Goal: Task Accomplishment & Management: Complete application form

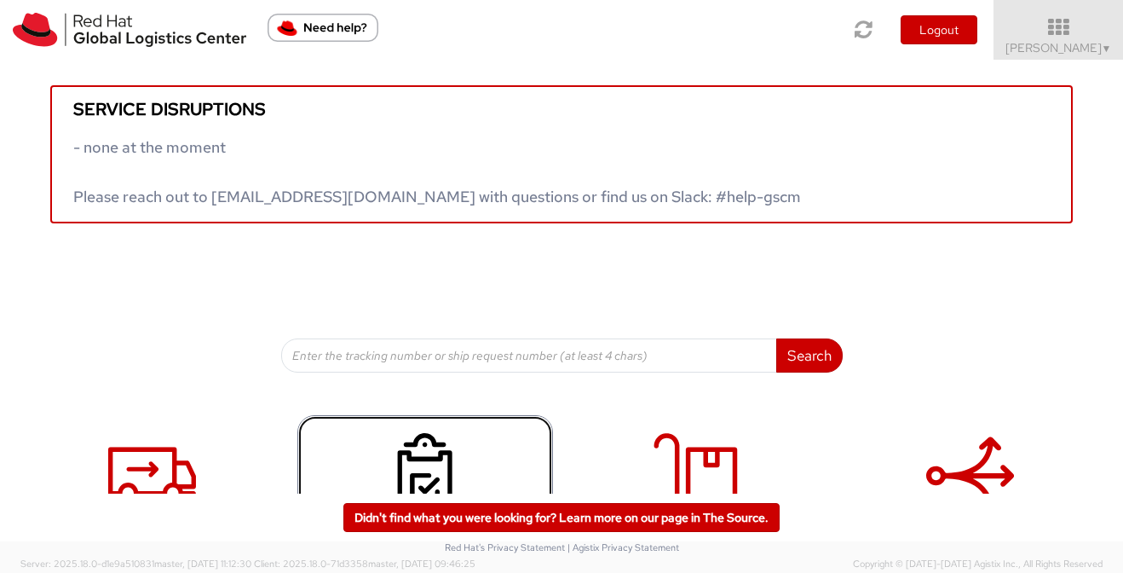
click at [440, 455] on use at bounding box center [425, 475] width 55 height 85
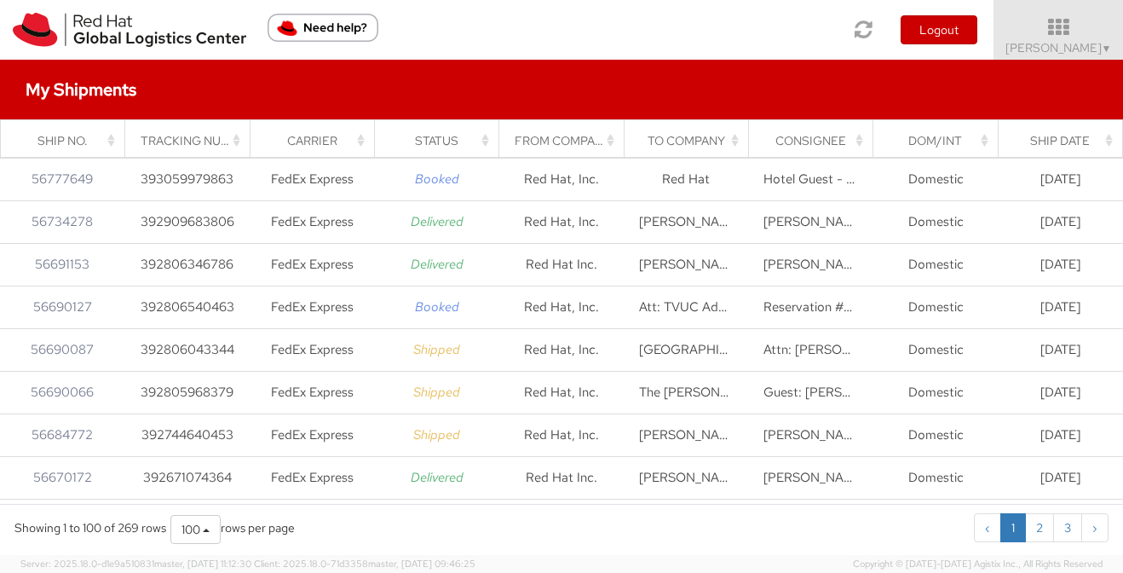
click at [796, 145] on div "Consignee" at bounding box center [815, 140] width 104 height 17
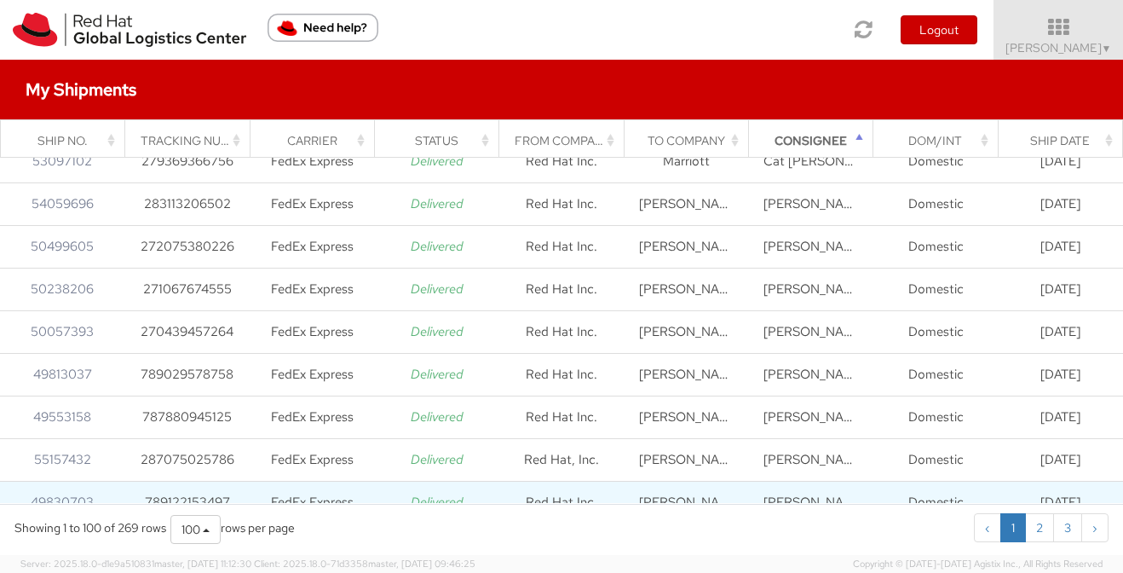
scroll to position [1114, 0]
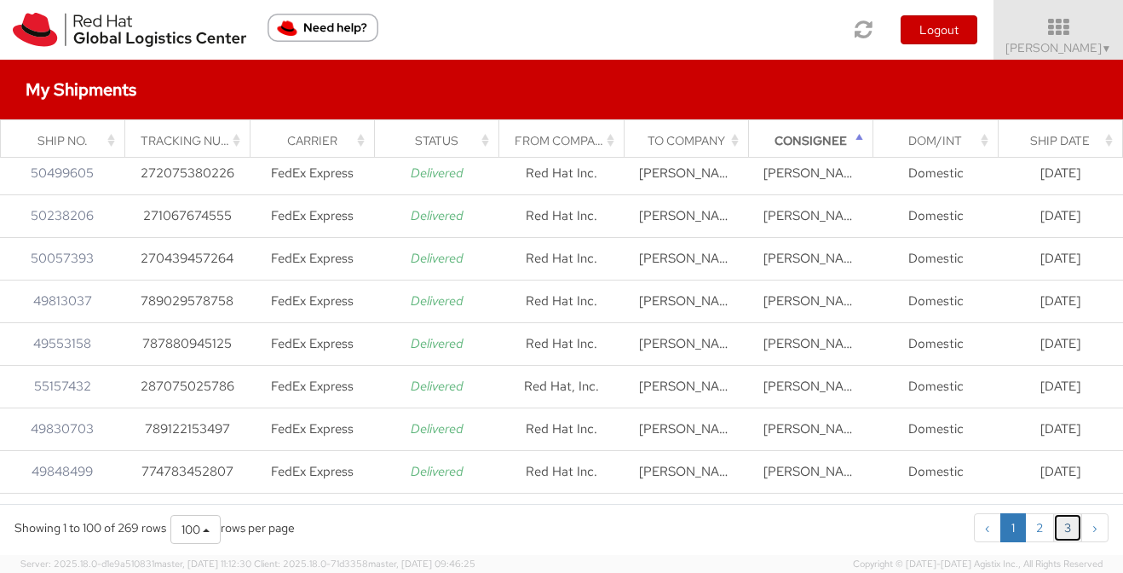
click at [1062, 531] on link "3" at bounding box center [1067, 527] width 29 height 29
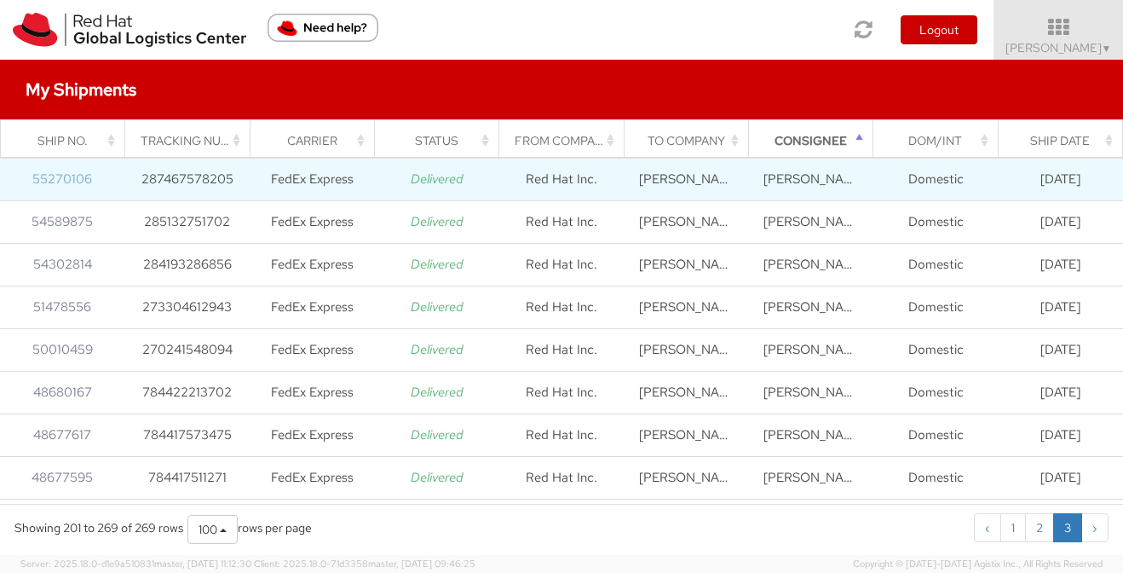
click at [78, 176] on link "55270106" at bounding box center [62, 178] width 60 height 17
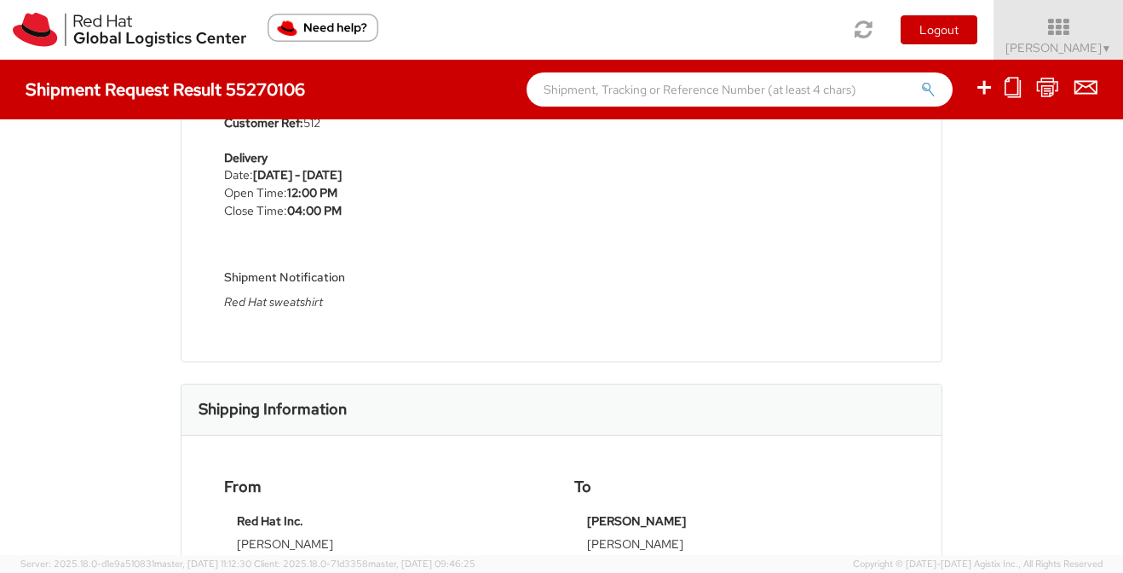
scroll to position [223, 0]
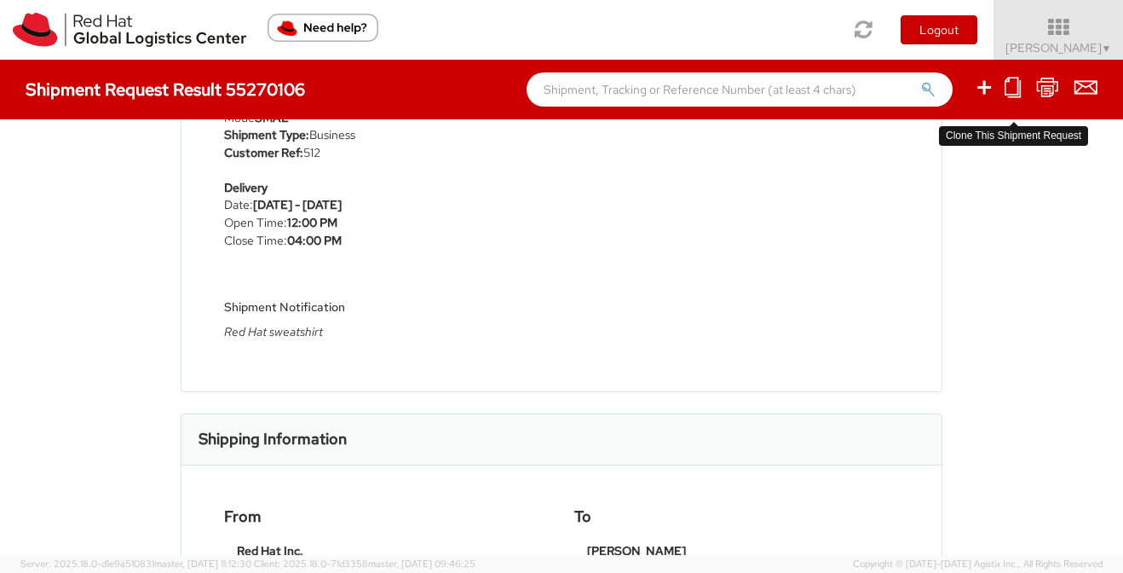
click at [1014, 98] on link at bounding box center [1012, 89] width 16 height 26
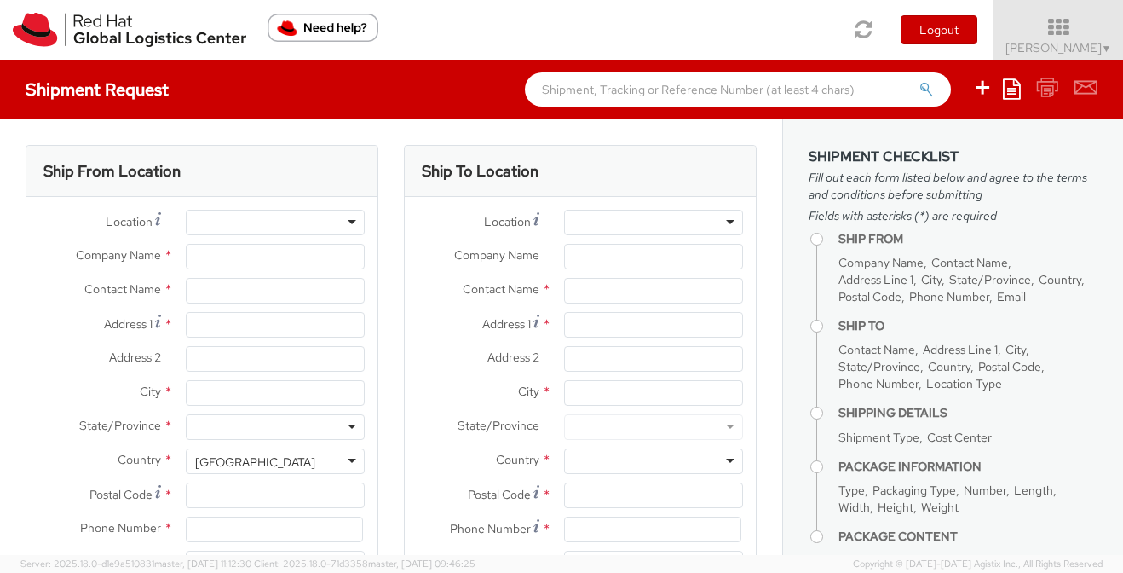
select select
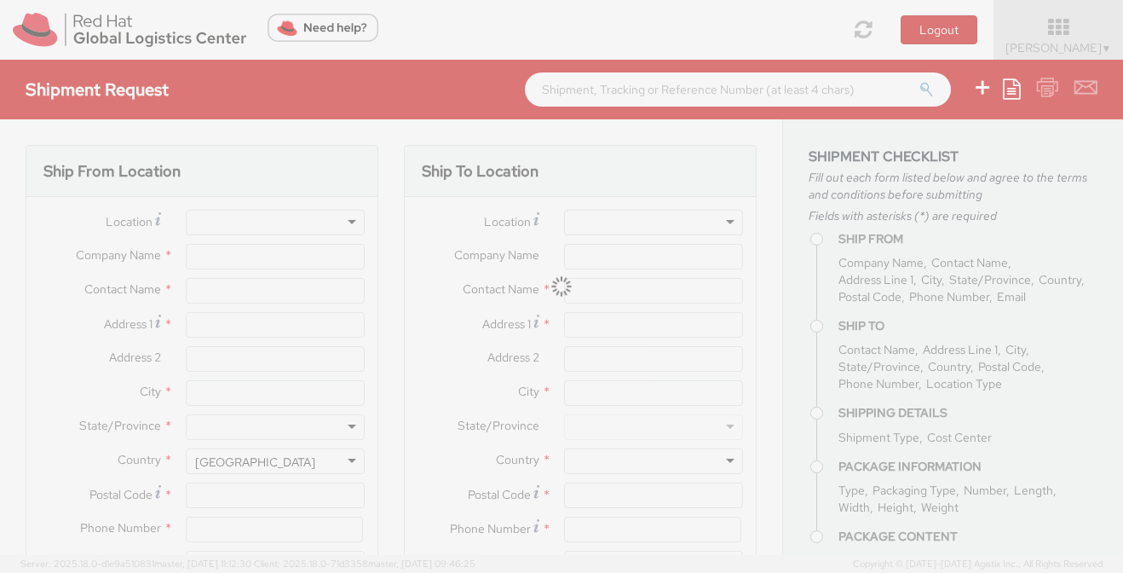
type input "Red Hat Inc."
type input "[PERSON_NAME]"
type input "1600 International Drive"
type input "Suite 800"
type input "MCLEAN"
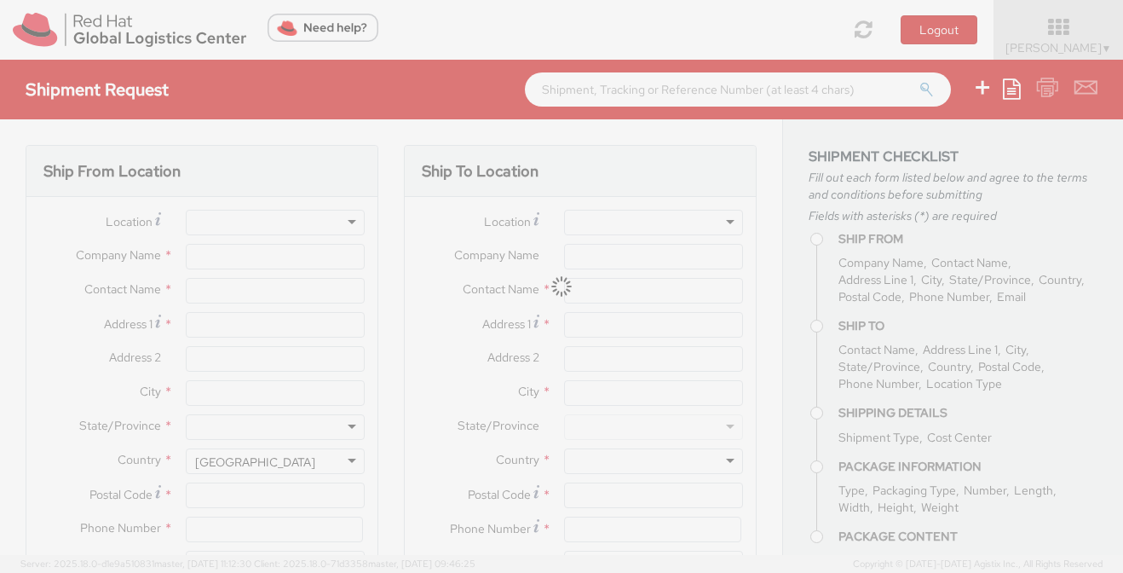
type input "22102"
type input "703-981-2398"
type input "lburwell@redhat.com"
type input "Nathan Goodnight"
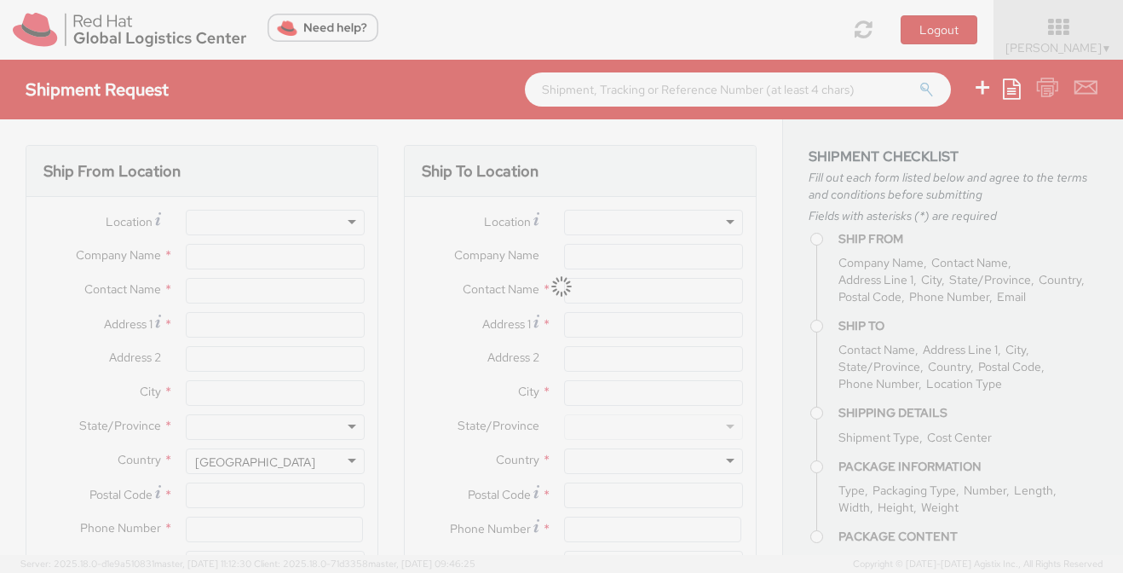
type input "7701 Stansfiled Drive"
type input "Fort Worth"
type input "76137"
type input "6817600439"
type input "ngoodnig@redhat.com"
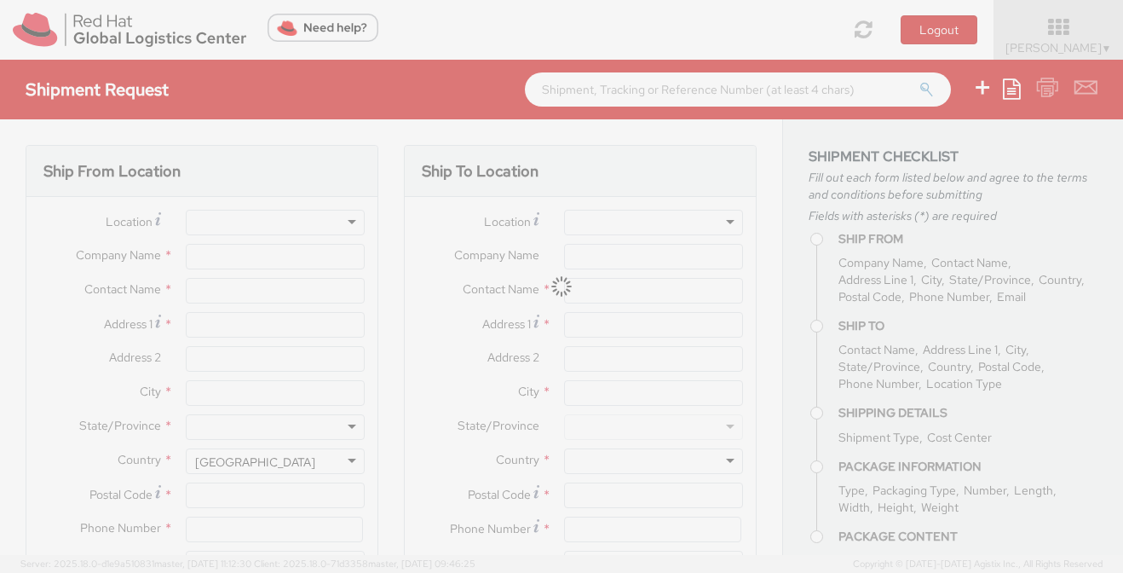
type textarea "Red Hat sweatshirt"
type input "512"
select select
type input "1"
type input "26.04"
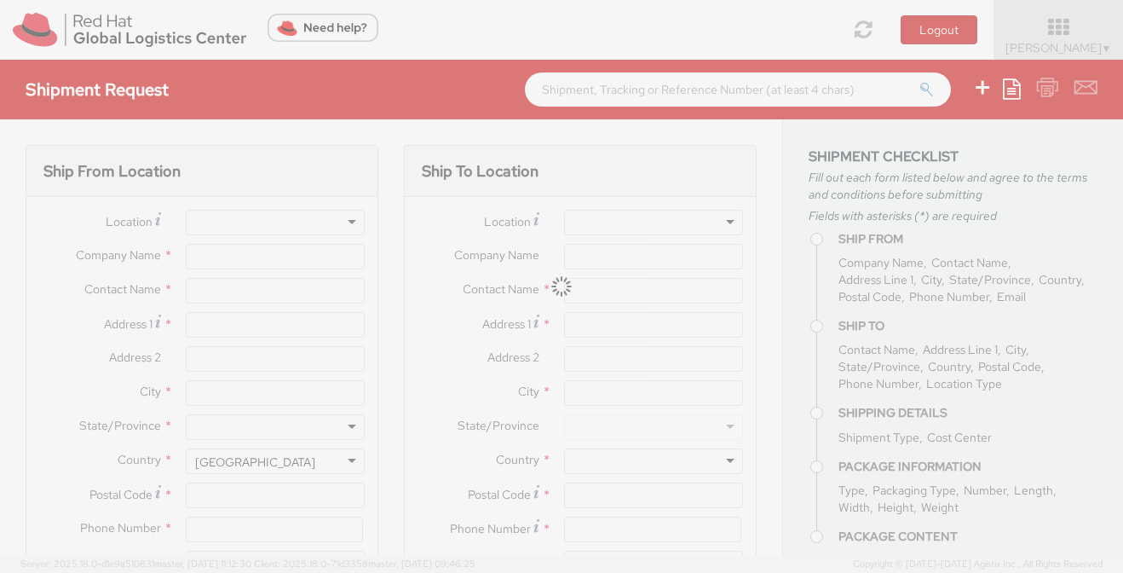
type input "32.38"
type input "2.54"
select select "CM"
type input "1"
type input "various"
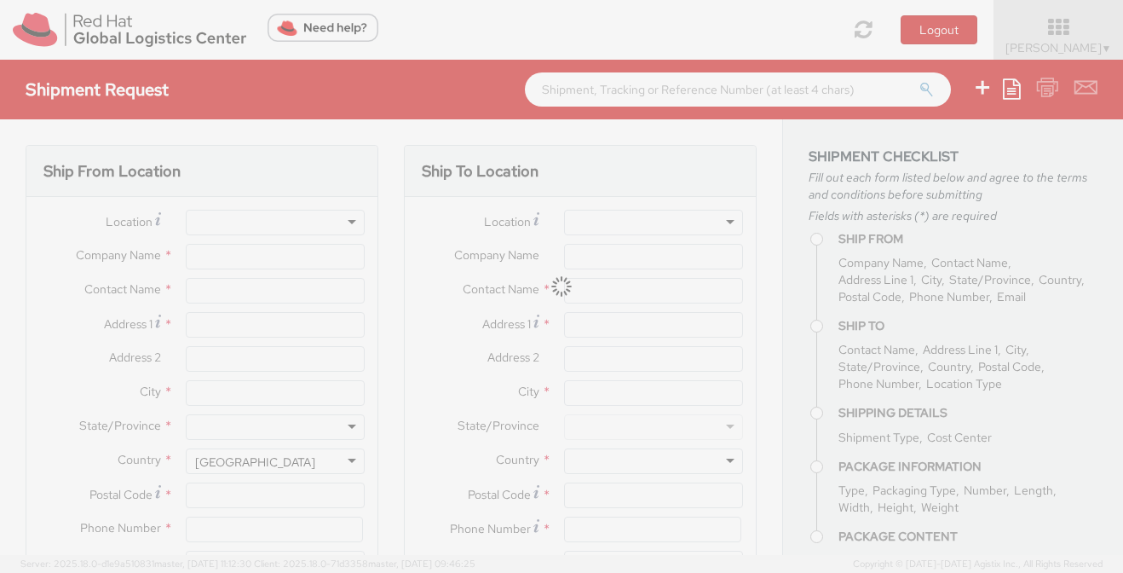
select select
type input "5.00"
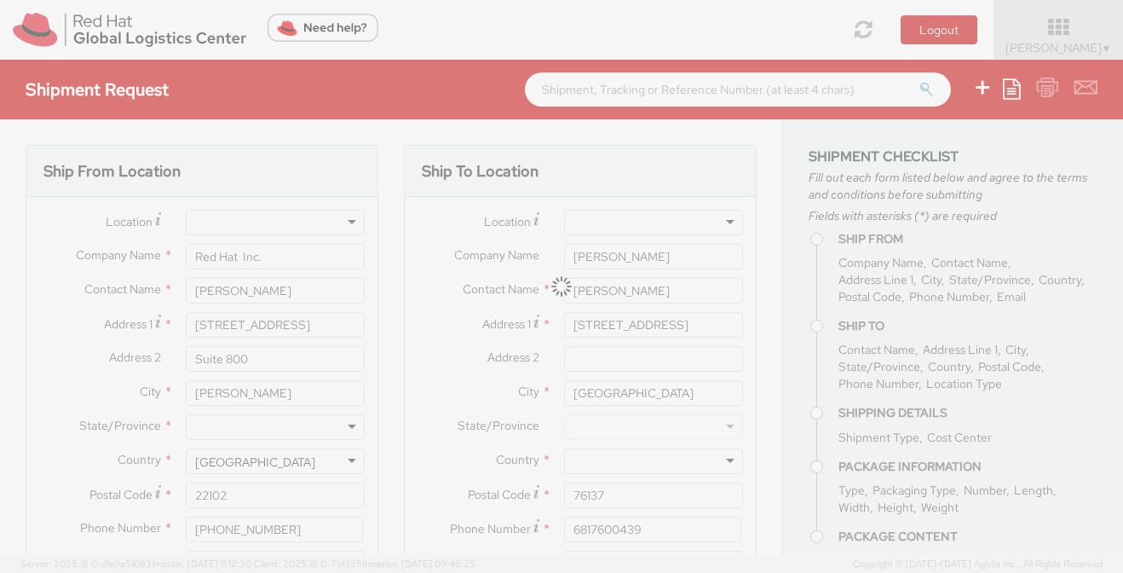
select select "512"
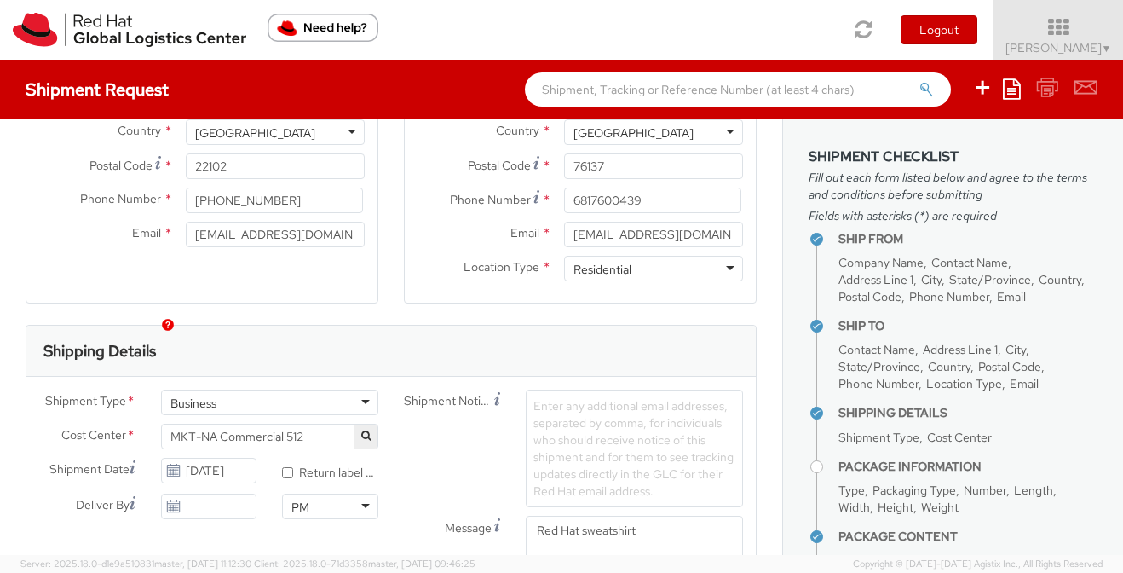
scroll to position [371, 0]
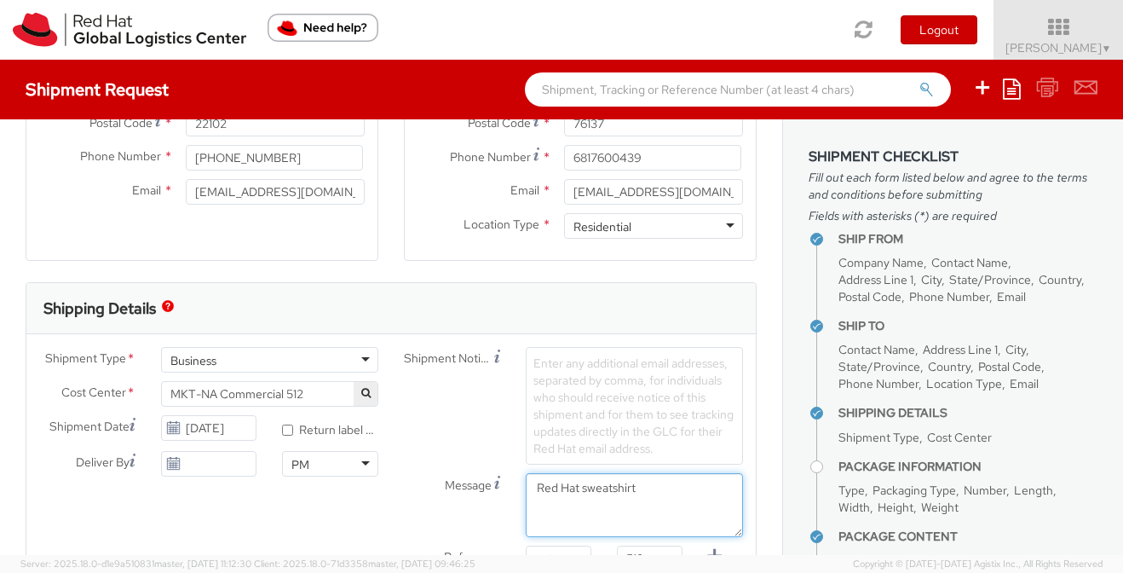
drag, startPoint x: 648, startPoint y: 495, endPoint x: 583, endPoint y: 487, distance: 66.0
click at [583, 488] on textarea "Red Hat sweatshirt" at bounding box center [634, 505] width 217 height 64
type textarea "Red Hat public sector stickers"
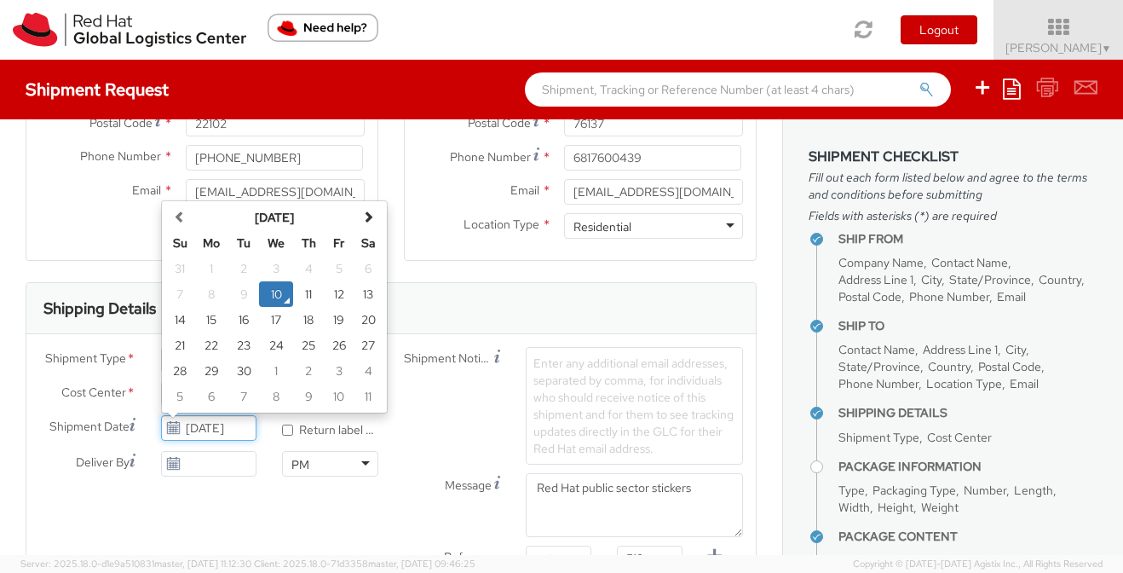
click at [240, 429] on input "09/10/2025" at bounding box center [209, 428] width 96 height 26
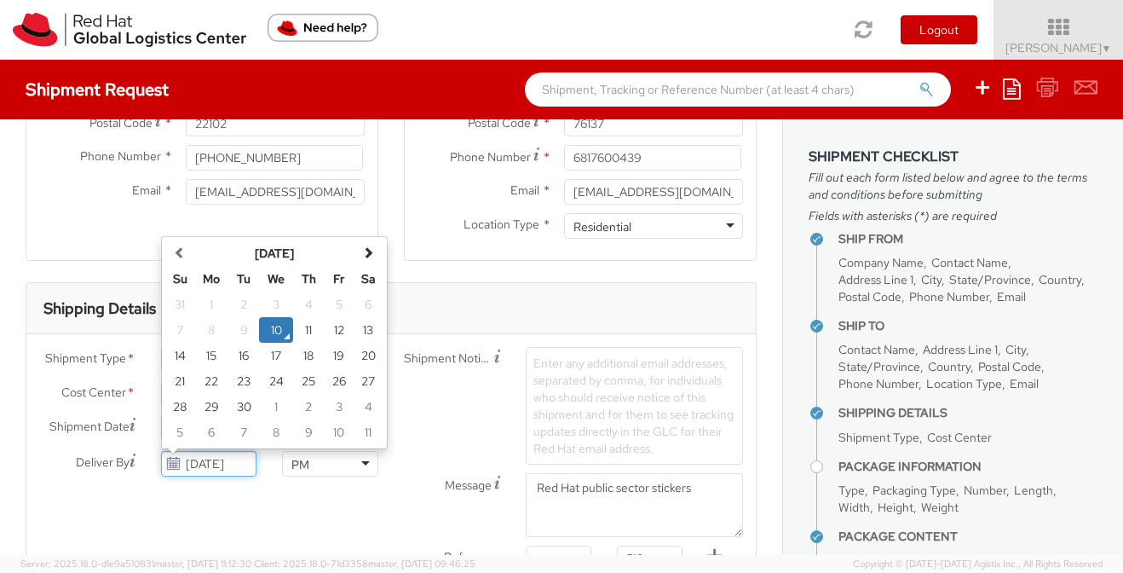
click at [233, 460] on input "09/10/2025" at bounding box center [209, 464] width 96 height 26
click at [338, 331] on td "12" at bounding box center [339, 330] width 30 height 26
type input "09/12/2025"
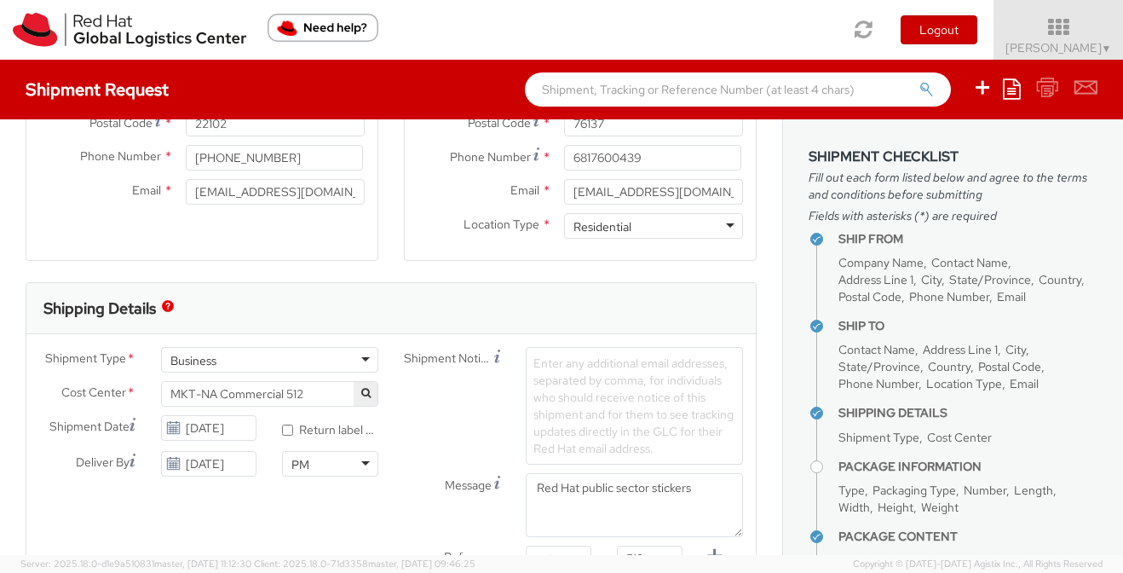
click at [244, 503] on div "Shipment Type * Business Business Batch Business Personal Cost Center * MKT-NA …" at bounding box center [390, 463] width 729 height 233
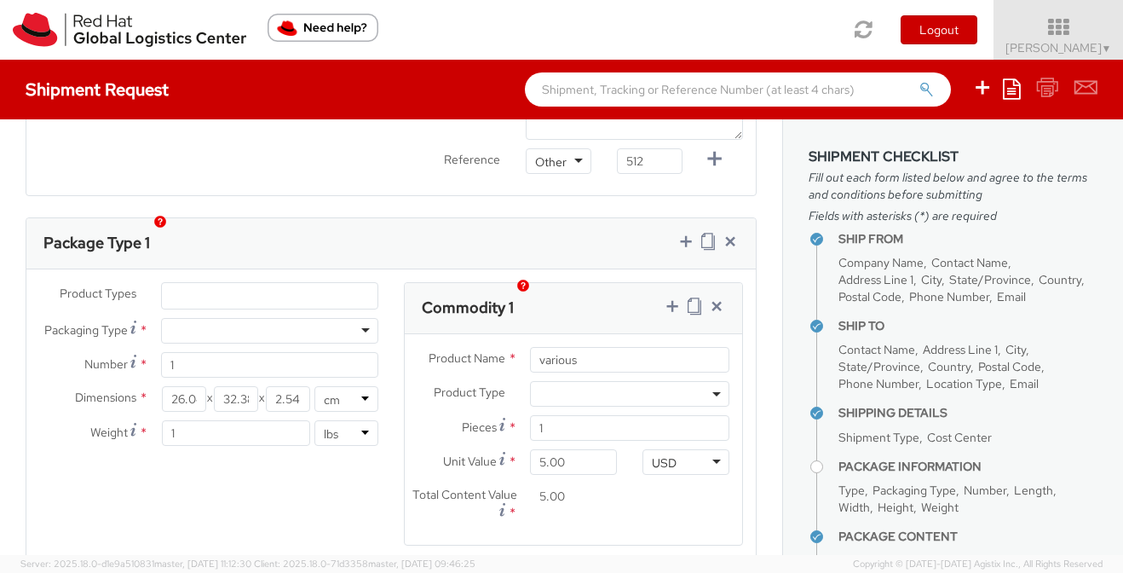
scroll to position [807, 0]
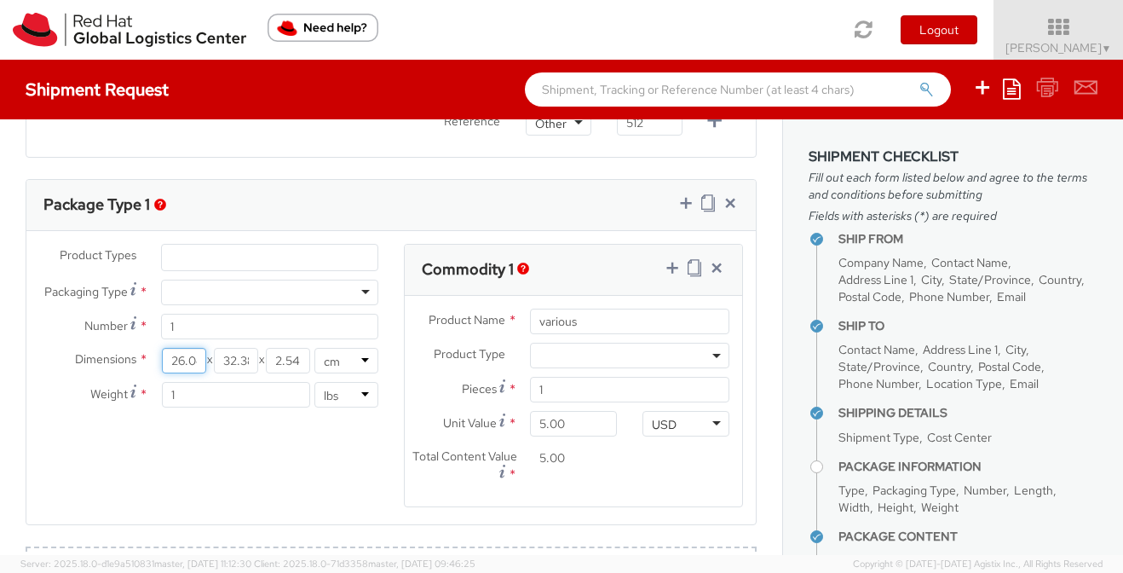
drag, startPoint x: 199, startPoint y: 363, endPoint x: 157, endPoint y: 364, distance: 41.8
click at [157, 364] on div "26.04 X 32.38 X 2.54 in cm" at bounding box center [269, 361] width 243 height 26
type input "54"
drag, startPoint x: 249, startPoint y: 361, endPoint x: 213, endPoint y: 361, distance: 35.8
click at [214, 361] on input "32.38" at bounding box center [236, 361] width 44 height 26
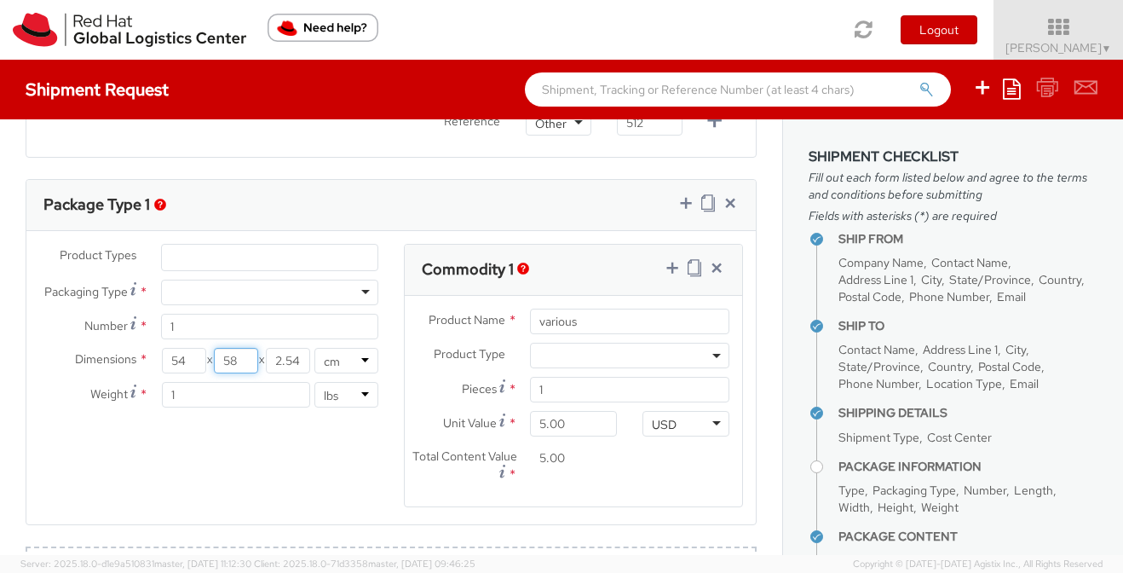
type input "58"
drag, startPoint x: 309, startPoint y: 360, endPoint x: 246, endPoint y: 360, distance: 63.1
click at [246, 361] on div "54 X 58 X 2.54" at bounding box center [237, 361] width 151 height 26
type input "7"
click at [340, 360] on select "in cm" at bounding box center [346, 361] width 64 height 26
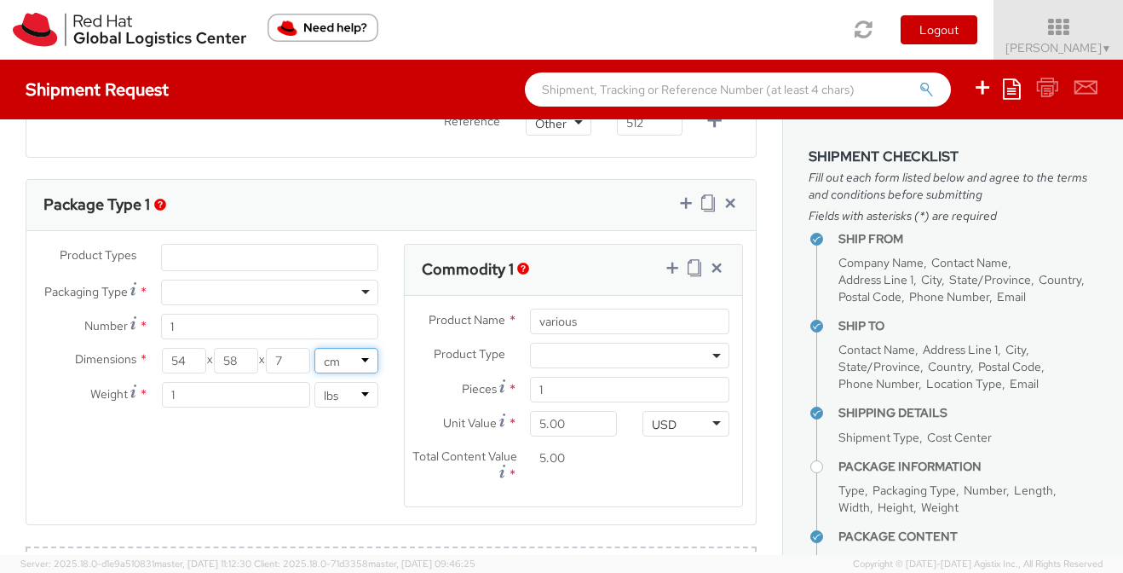
select select "IN"
click at [314, 348] on select "in cm" at bounding box center [346, 361] width 64 height 26
type input "21.26"
type input "22.83"
type input "2.76"
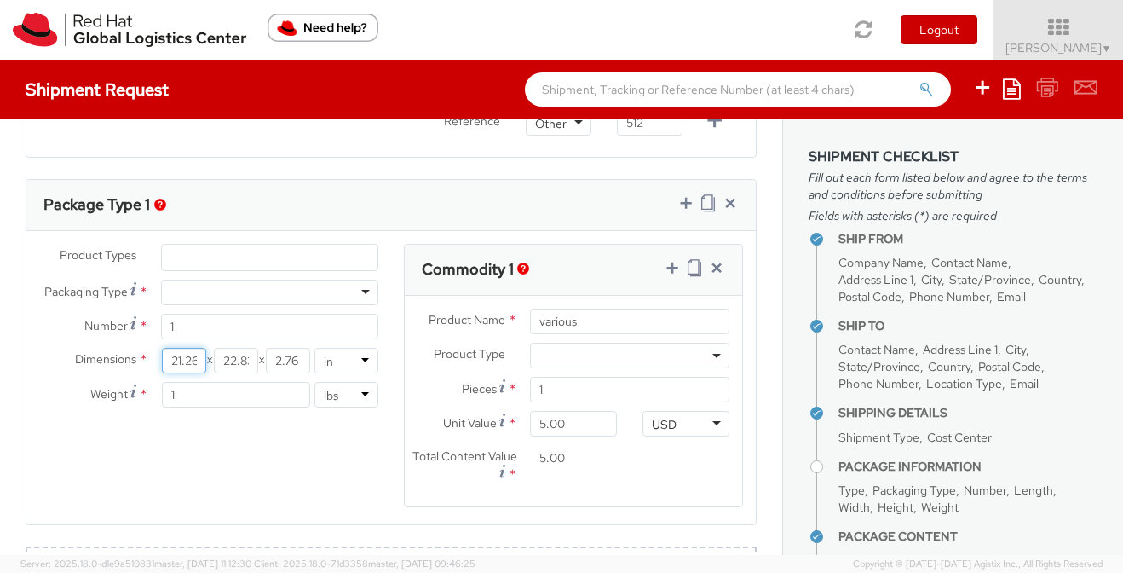
click at [181, 355] on input "21.26" at bounding box center [184, 361] width 44 height 26
drag, startPoint x: 171, startPoint y: 360, endPoint x: 206, endPoint y: 360, distance: 34.9
click at [206, 360] on div "21.26 X 22.83 X 2.76" at bounding box center [237, 361] width 151 height 26
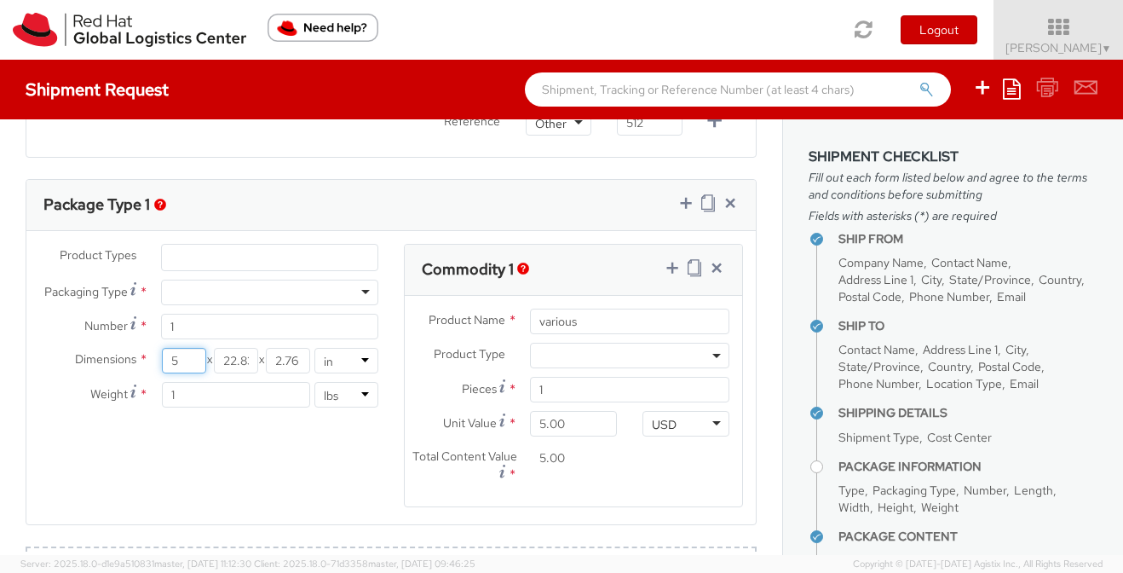
type input "5"
drag, startPoint x: 245, startPoint y: 357, endPoint x: 191, endPoint y: 357, distance: 54.5
click at [191, 357] on div "5 X 22.83 X 2.76" at bounding box center [237, 361] width 151 height 26
type input "73"
click at [303, 366] on input "2.76" at bounding box center [288, 361] width 44 height 26
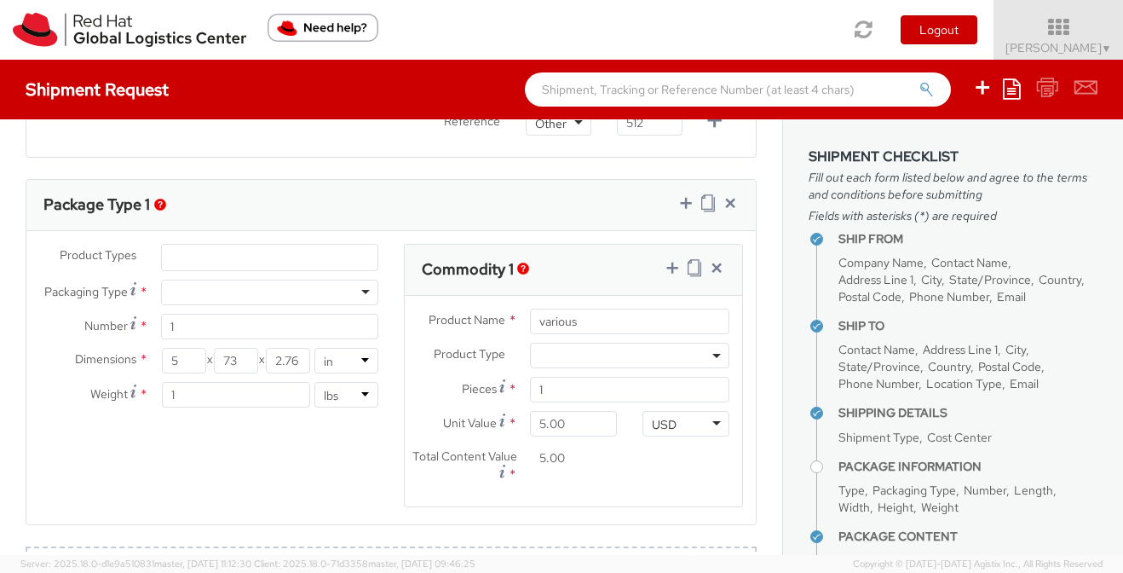
click at [250, 458] on div "Product Types * Documents Docking Station Laptop Monitor Other Hardware Server …" at bounding box center [390, 386] width 729 height 285
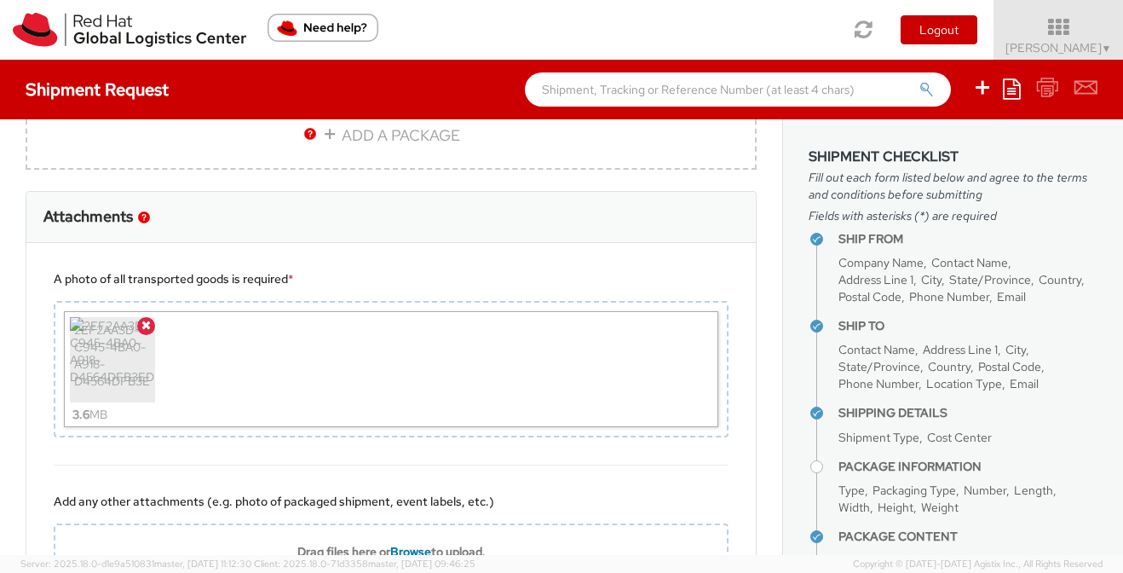
scroll to position [1413, 0]
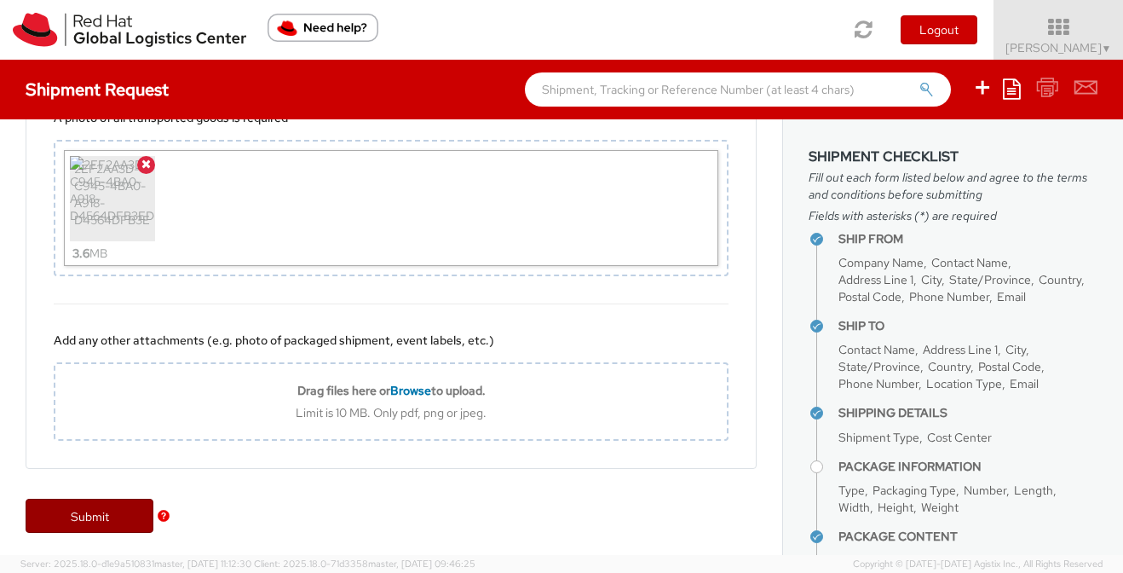
click at [98, 523] on link "Submit" at bounding box center [90, 515] width 128 height 34
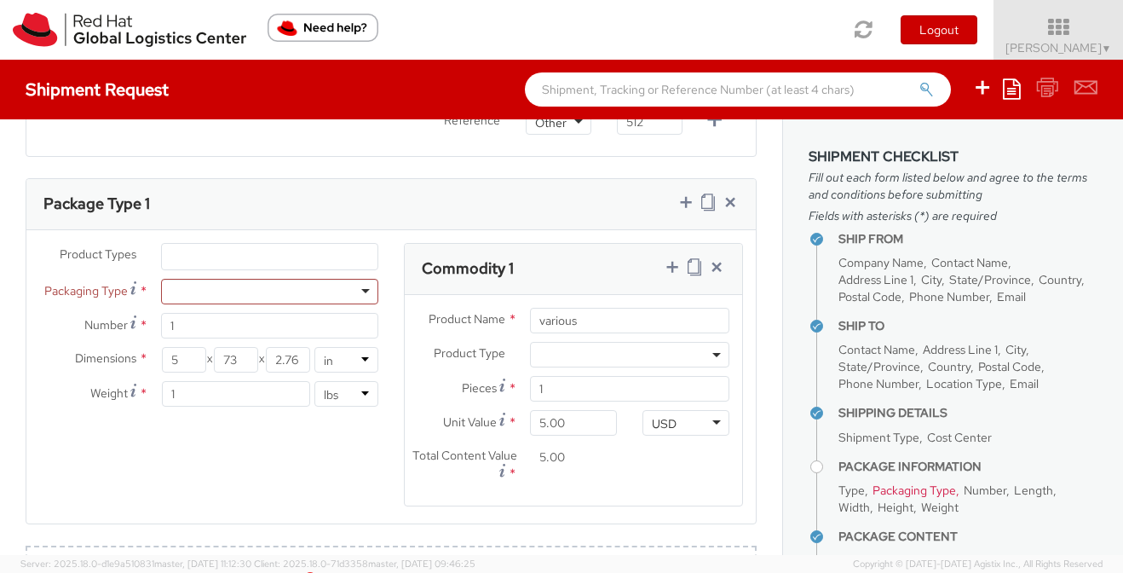
scroll to position [786, 0]
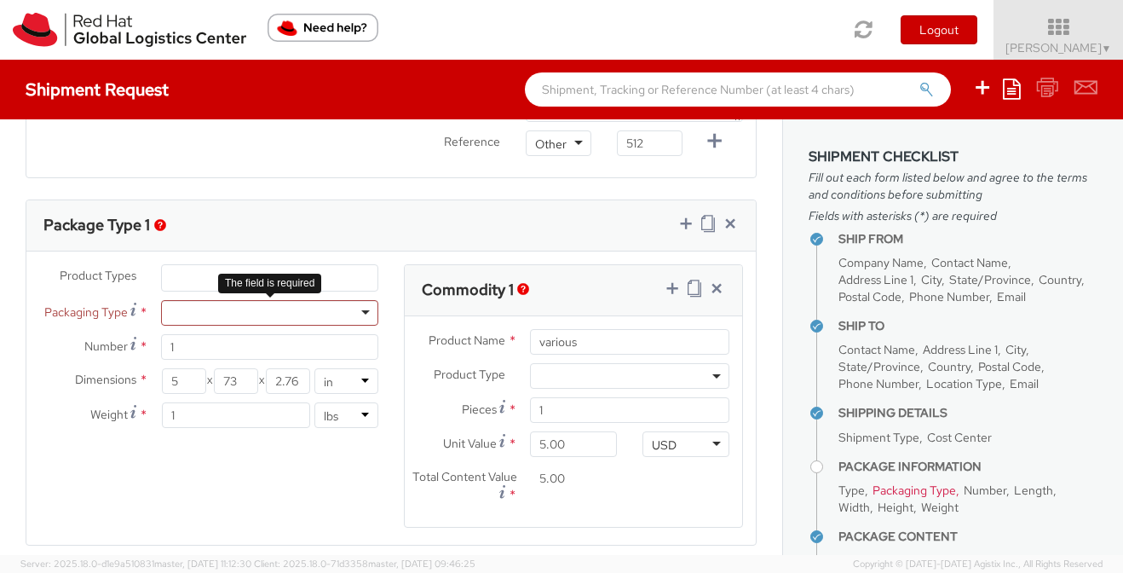
click at [264, 314] on div at bounding box center [269, 313] width 217 height 26
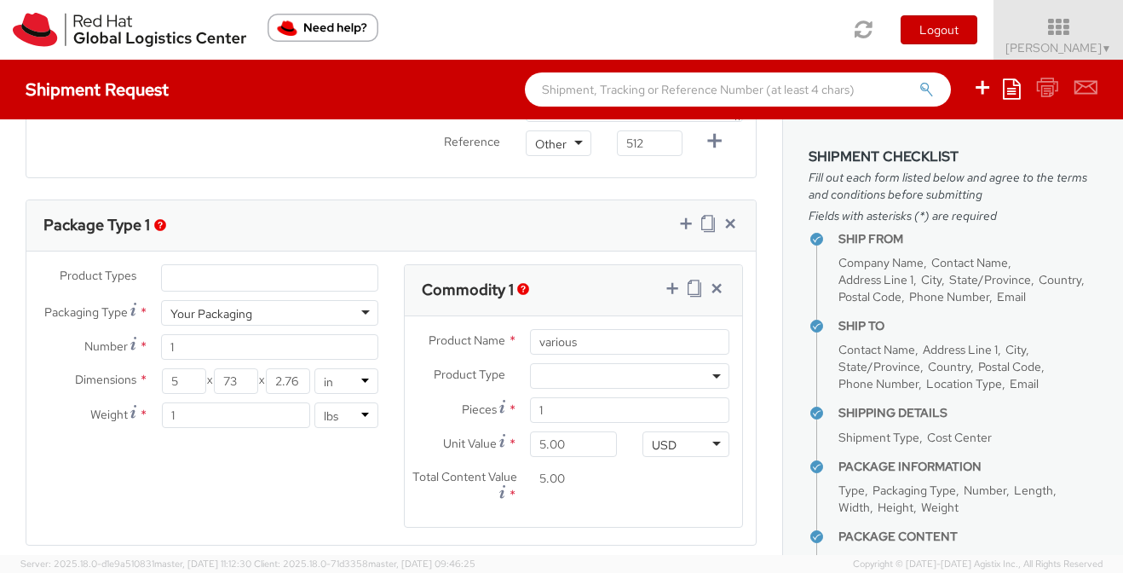
click at [239, 475] on div "Product Types * Documents Docking Station Laptop Monitor Other Hardware Server …" at bounding box center [390, 406] width 729 height 285
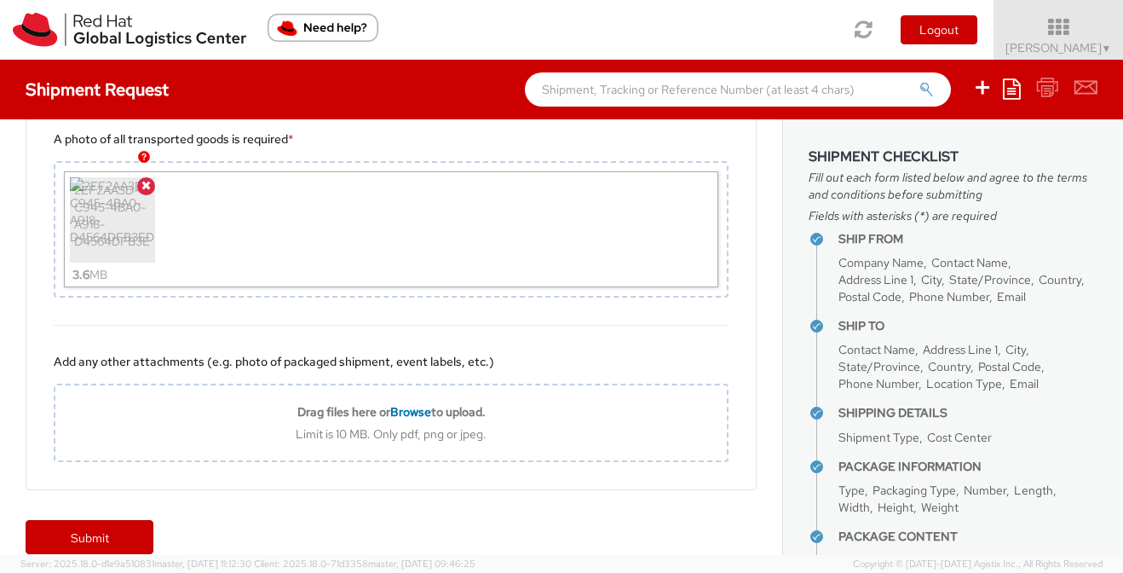
scroll to position [1416, 0]
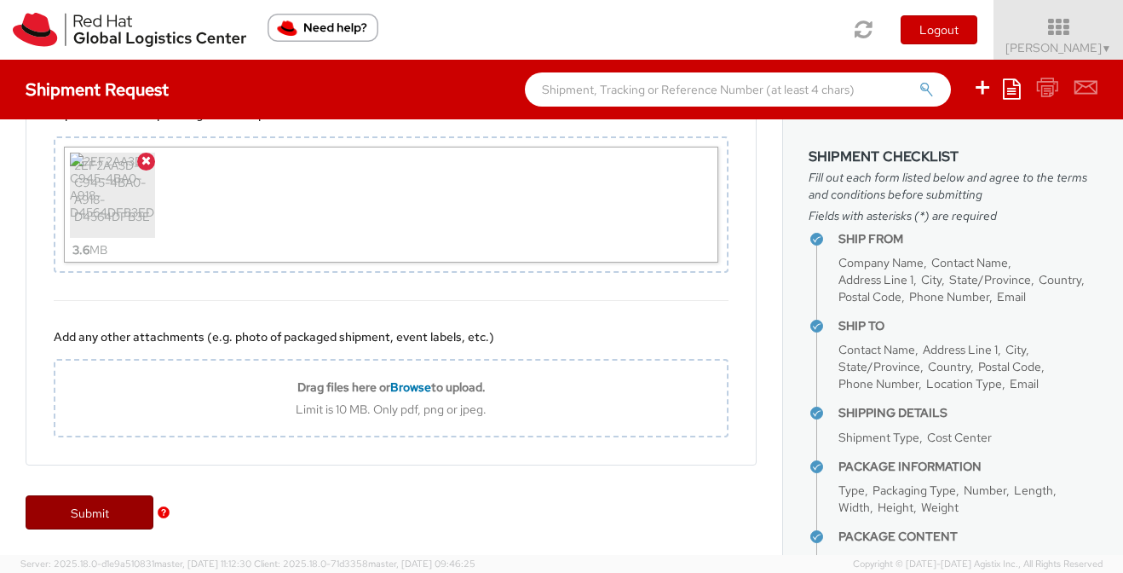
click at [115, 518] on link "Submit" at bounding box center [90, 512] width 128 height 34
